Goal: Information Seeking & Learning: Learn about a topic

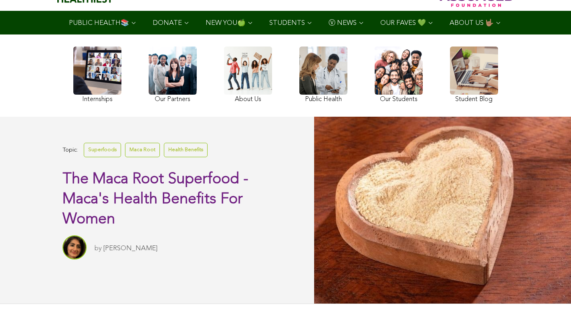
scroll to position [23, 0]
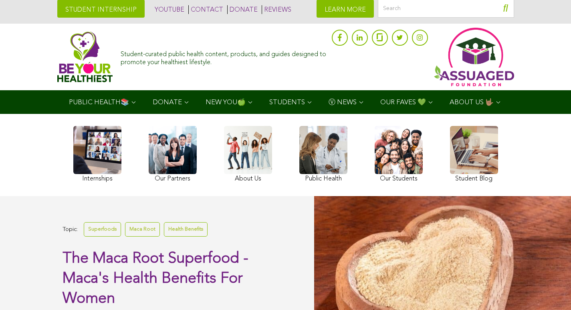
click at [224, 157] on link at bounding box center [248, 155] width 48 height 58
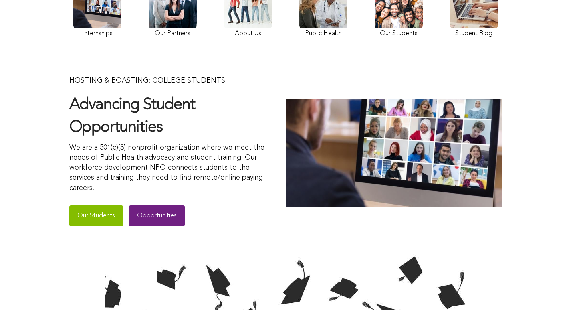
scroll to position [108, 0]
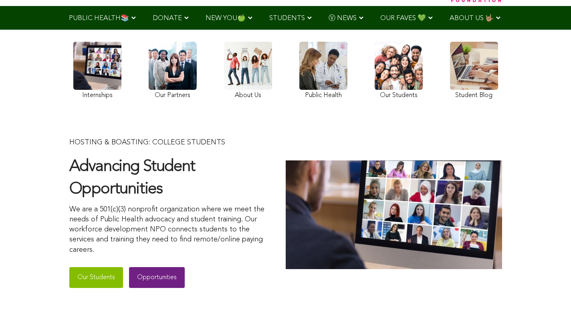
click at [224, 101] on link at bounding box center [248, 72] width 48 height 60
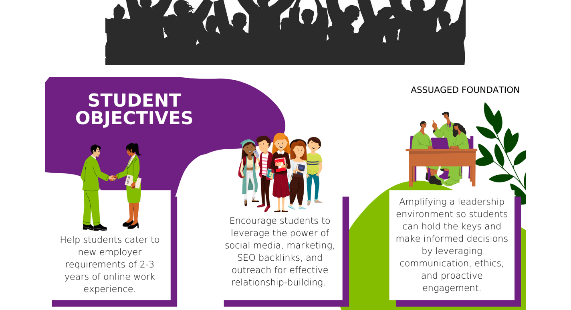
scroll to position [631, 0]
